Goal: Transaction & Acquisition: Subscribe to service/newsletter

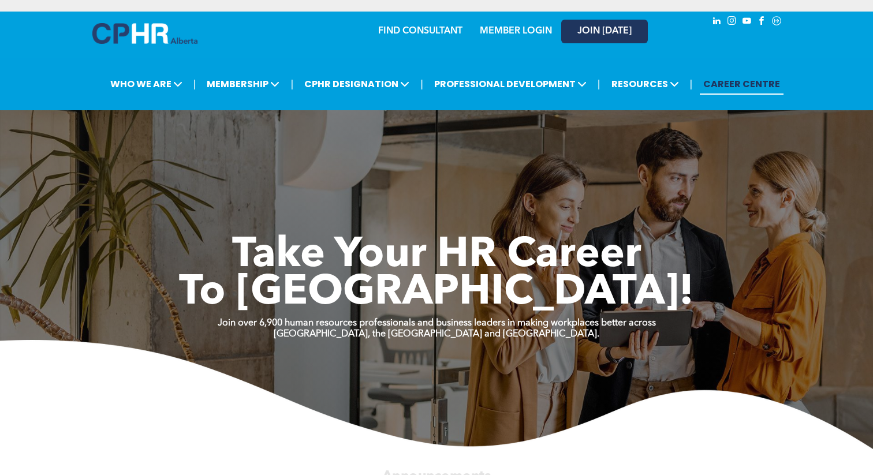
click at [593, 31] on span "JOIN [DATE]" at bounding box center [604, 31] width 54 height 11
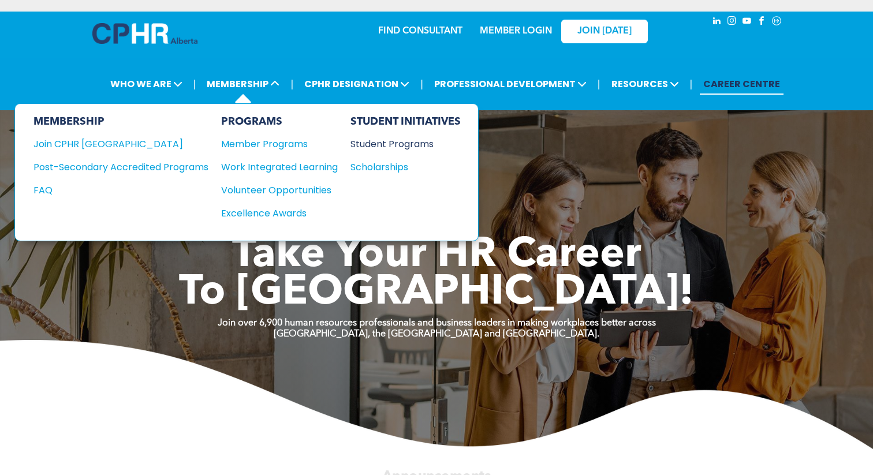
click at [376, 145] on div "Student Programs" at bounding box center [400, 144] width 99 height 14
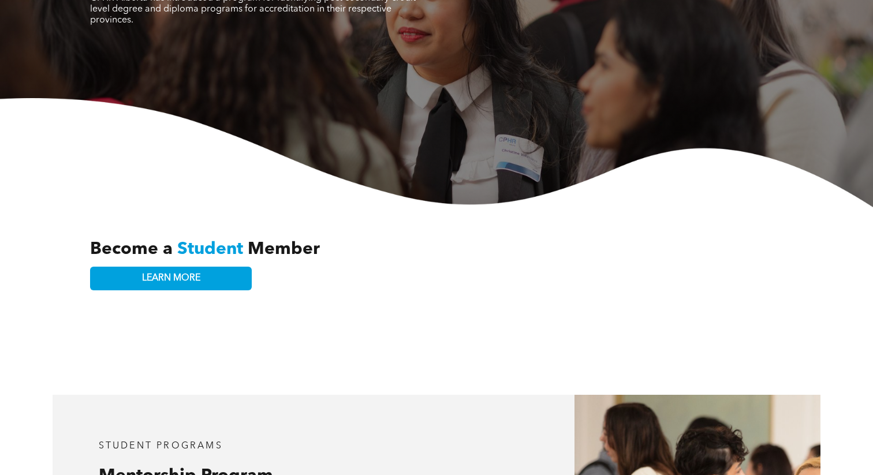
scroll to position [217, 0]
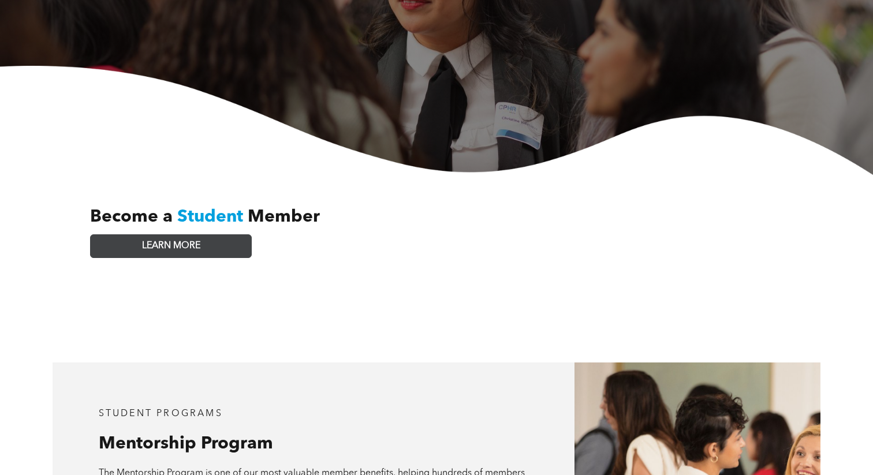
click at [217, 234] on link "LEARN MORE" at bounding box center [171, 246] width 162 height 24
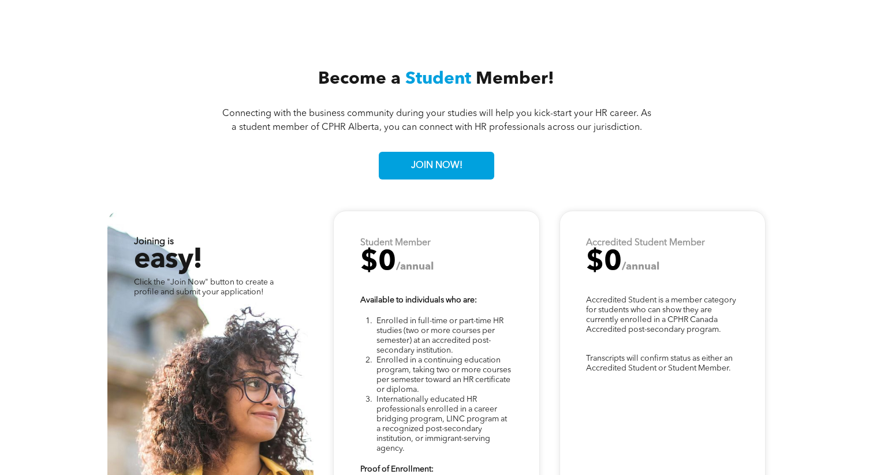
scroll to position [2830, 0]
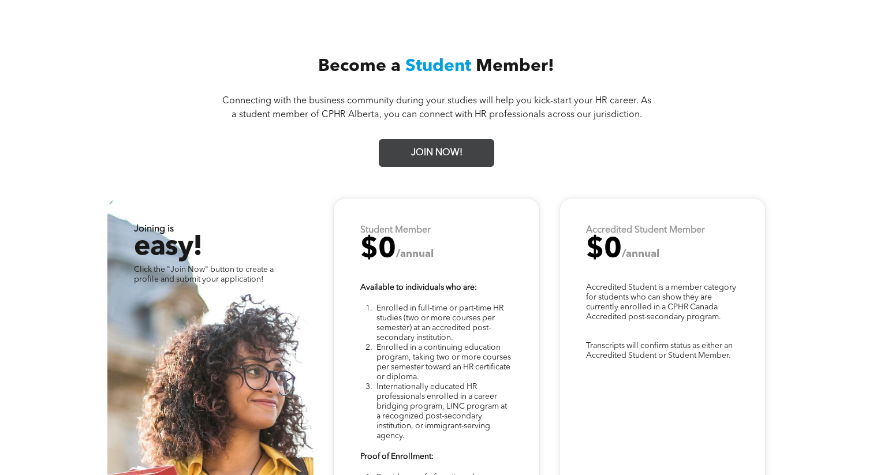
click at [412, 142] on span "JOIN NOW!" at bounding box center [436, 153] width 59 height 23
